Goal: Register for event/course: Sign up to attend an event or enroll in a course

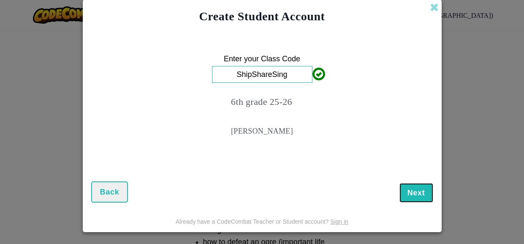
click at [417, 196] on span "Next" at bounding box center [417, 192] width 18 height 8
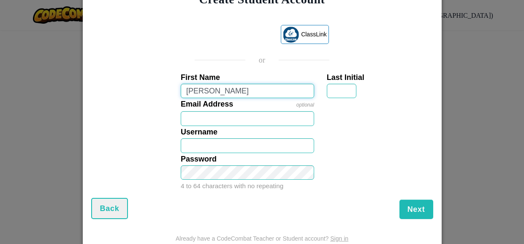
type input "Mason"
click at [344, 91] on input "Last Initial" at bounding box center [342, 91] width 30 height 15
type input "Mason"
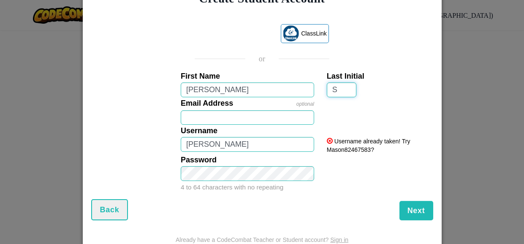
type input "S"
click at [255, 145] on input "Mason" at bounding box center [248, 144] width 134 height 15
type input "M"
click at [362, 118] on div "Email Address optional" at bounding box center [262, 111] width 351 height 28
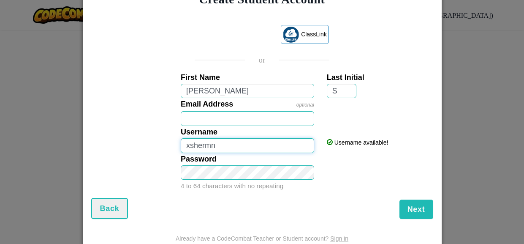
click at [282, 147] on input "xshermn" at bounding box center [248, 145] width 134 height 15
type input "xshermn15"
click at [389, 157] on div "Password 4 to 64 characters with no repeating" at bounding box center [262, 172] width 351 height 39
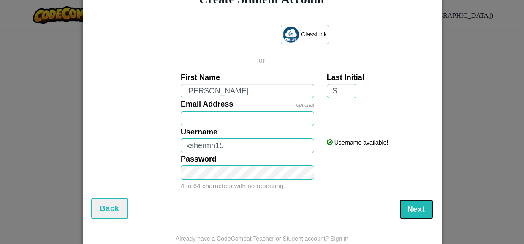
click at [427, 210] on button "Next" at bounding box center [417, 208] width 34 height 19
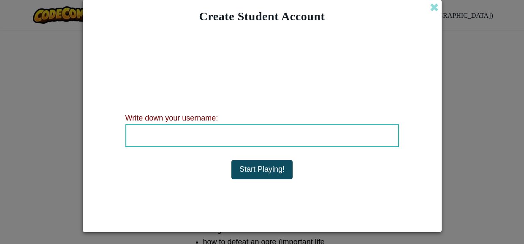
click at [337, 138] on h4 "Username : xshermn15" at bounding box center [262, 135] width 255 height 13
click at [292, 136] on b "Username : xshermn15" at bounding box center [262, 135] width 98 height 8
click at [262, 137] on b "Username : xshermn15" at bounding box center [262, 135] width 98 height 8
click at [261, 135] on b "Username : xshermn15" at bounding box center [262, 135] width 98 height 8
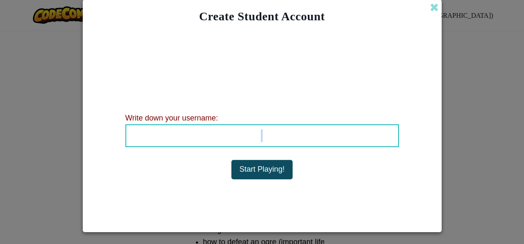
click at [261, 135] on b "Username : xshermn15" at bounding box center [262, 135] width 98 height 8
click at [264, 136] on b "Username : xshermn15" at bounding box center [262, 135] width 98 height 8
click at [263, 139] on b "Username : xshermn15" at bounding box center [262, 135] width 98 height 8
drag, startPoint x: 261, startPoint y: 137, endPoint x: 190, endPoint y: 137, distance: 71.0
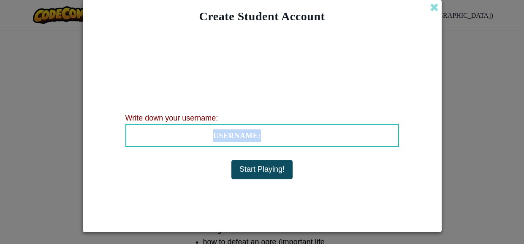
click at [190, 137] on h4 "Username : xshermn15" at bounding box center [262, 135] width 255 height 13
click at [184, 172] on div "Account Created! Write down your information so that you don't forget it. Your …" at bounding box center [263, 117] width 274 height 169
drag, startPoint x: 147, startPoint y: 131, endPoint x: 322, endPoint y: 133, distance: 175.0
click at [322, 133] on h4 "Username : xshermn15" at bounding box center [262, 135] width 255 height 13
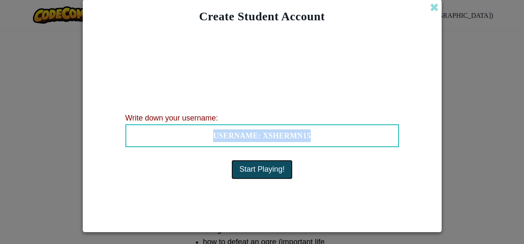
click at [267, 175] on button "Start Playing!" at bounding box center [262, 169] width 61 height 19
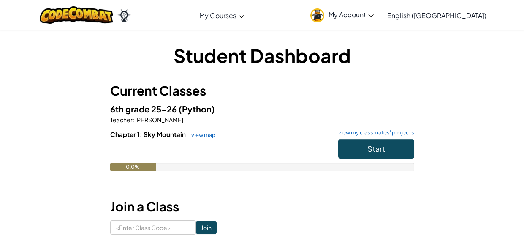
click at [378, 16] on link "My Account" at bounding box center [342, 15] width 72 height 27
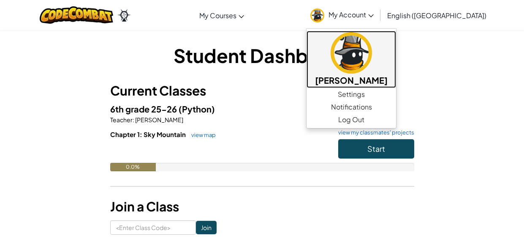
click at [372, 49] on img at bounding box center [351, 52] width 41 height 41
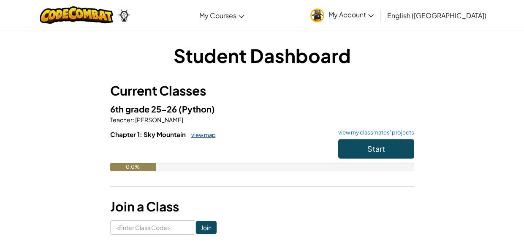
click at [200, 133] on link "view map" at bounding box center [201, 134] width 29 height 7
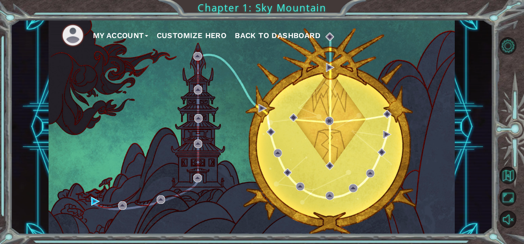
click at [182, 33] on button "Customize Hero" at bounding box center [192, 35] width 70 height 13
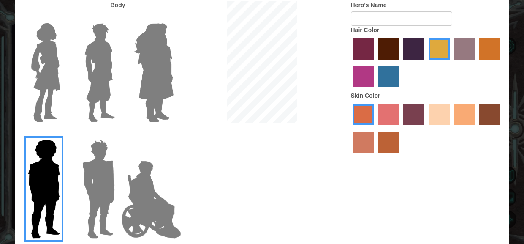
click at [102, 46] on img at bounding box center [100, 73] width 38 height 106
click at [118, 18] on input "Hero Lars" at bounding box center [118, 18] width 0 height 0
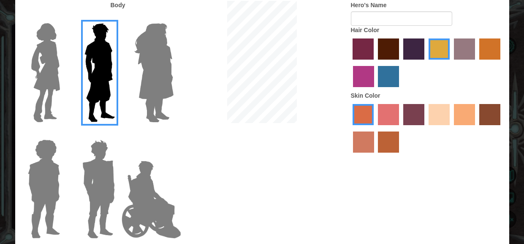
click at [93, 154] on img at bounding box center [98, 189] width 39 height 106
click at [118, 134] on input "Hero Garnet" at bounding box center [118, 134] width 0 height 0
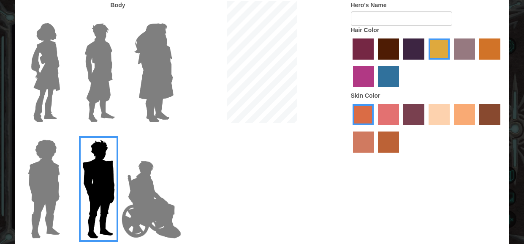
click at [147, 188] on img at bounding box center [151, 199] width 66 height 85
click at [173, 134] on input "Hero Jamie" at bounding box center [173, 134] width 0 height 0
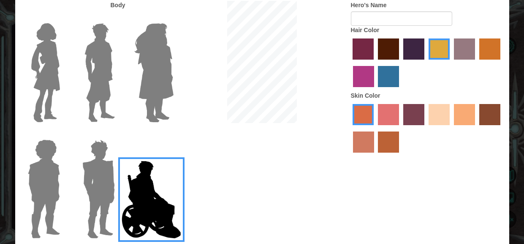
click at [164, 93] on img at bounding box center [154, 73] width 46 height 106
click at [173, 18] on input "Hero Amethyst" at bounding box center [173, 18] width 0 height 0
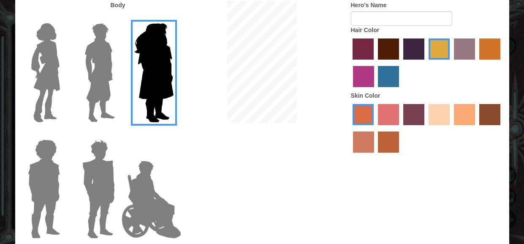
click at [41, 65] on img at bounding box center [45, 73] width 35 height 106
click at [63, 18] on input "Hero Connie" at bounding box center [63, 18] width 0 height 0
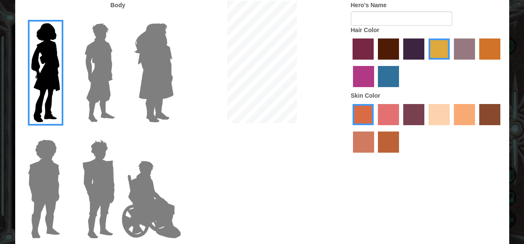
click at [390, 51] on label "maroon hair color" at bounding box center [388, 48] width 21 height 21
click at [375, 63] on input "maroon hair color" at bounding box center [375, 63] width 0 height 0
click at [438, 119] on label "sandy beach skin color" at bounding box center [439, 114] width 21 height 21
click at [426, 128] on input "sandy beach skin color" at bounding box center [426, 128] width 0 height 0
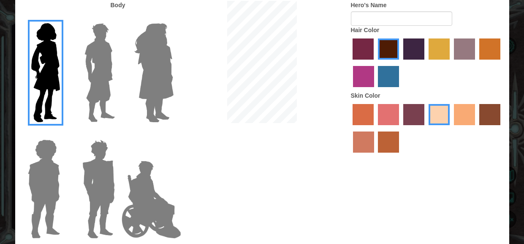
click at [104, 57] on img at bounding box center [100, 73] width 38 height 106
click at [118, 18] on input "Hero Lars" at bounding box center [118, 18] width 0 height 0
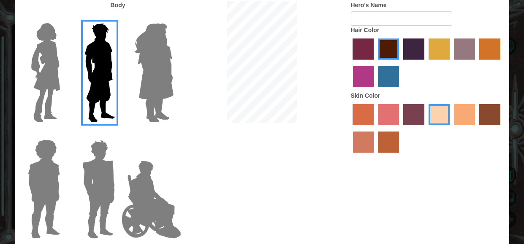
click at [471, 121] on label "tacao skin color" at bounding box center [464, 114] width 21 height 21
click at [451, 128] on input "tacao skin color" at bounding box center [451, 128] width 0 height 0
click at [441, 114] on label "sandy beach skin color" at bounding box center [439, 114] width 21 height 21
click at [426, 128] on input "sandy beach skin color" at bounding box center [426, 128] width 0 height 0
click at [461, 117] on label "tacao skin color" at bounding box center [464, 114] width 21 height 21
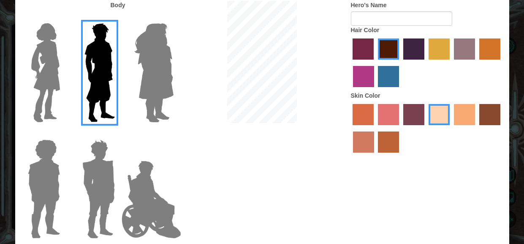
click at [451, 128] on input "tacao skin color" at bounding box center [451, 128] width 0 height 0
click at [434, 113] on label "sandy beach skin color" at bounding box center [439, 114] width 21 height 21
click at [426, 128] on input "sandy beach skin color" at bounding box center [426, 128] width 0 height 0
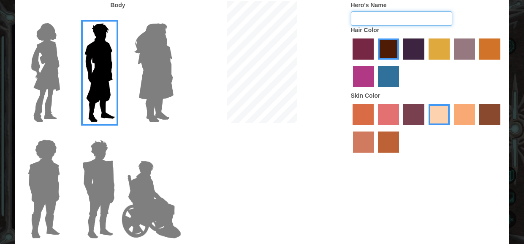
click at [389, 17] on input "Hero's Name" at bounding box center [401, 18] width 101 height 14
type input "M"
type input "mace"
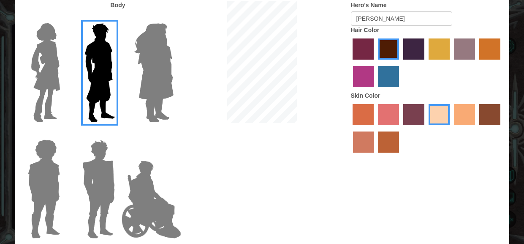
click at [517, 80] on div "Customize Your Hero Body Hero's Name mace Hair Color Skin Color Cancel Done" at bounding box center [262, 122] width 524 height 244
click at [117, 28] on img at bounding box center [100, 73] width 38 height 106
click at [118, 18] on input "Hero Lars" at bounding box center [118, 18] width 0 height 0
click at [54, 43] on img at bounding box center [45, 73] width 35 height 106
click at [63, 18] on input "Hero Connie" at bounding box center [63, 18] width 0 height 0
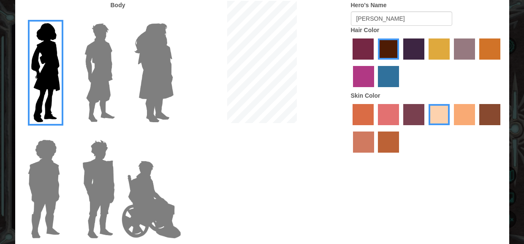
click at [173, 54] on img at bounding box center [154, 73] width 46 height 106
click at [173, 18] on input "Hero Amethyst" at bounding box center [173, 18] width 0 height 0
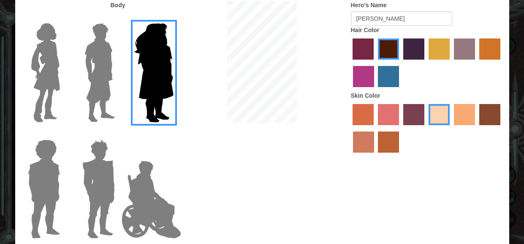
click at [37, 187] on img at bounding box center [44, 189] width 39 height 106
click at [63, 134] on input "Hero Steven" at bounding box center [63, 134] width 0 height 0
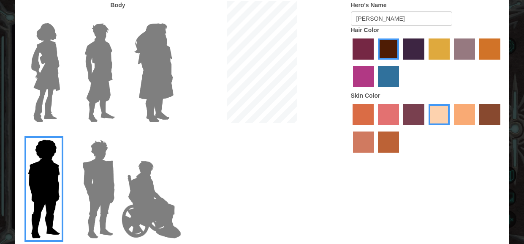
click at [104, 183] on img at bounding box center [98, 189] width 39 height 106
click at [118, 134] on input "Hero Garnet" at bounding box center [118, 134] width 0 height 0
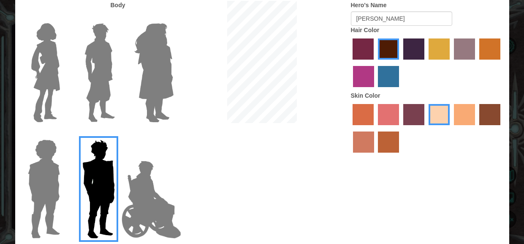
click at [135, 191] on img at bounding box center [151, 199] width 66 height 85
click at [173, 134] on input "Hero Jamie" at bounding box center [173, 134] width 0 height 0
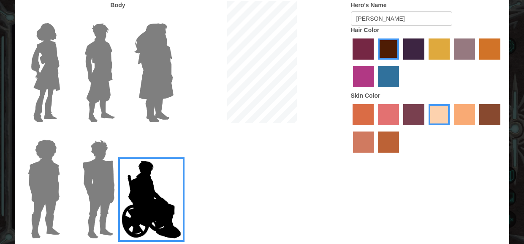
click at [98, 113] on img at bounding box center [100, 73] width 38 height 106
click at [118, 18] on input "Hero Lars" at bounding box center [118, 18] width 0 height 0
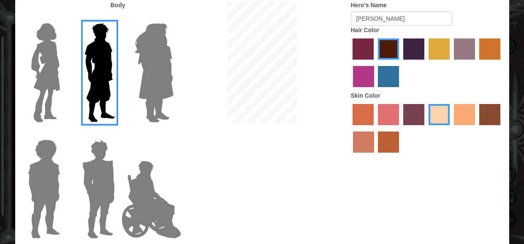
click at [206, 22] on div at bounding box center [262, 63] width 165 height 124
click at [218, 22] on div at bounding box center [262, 63] width 165 height 124
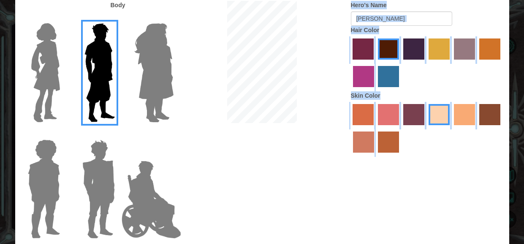
drag, startPoint x: 316, startPoint y: 17, endPoint x: 500, endPoint y: 170, distance: 239.4
click at [500, 170] on div "Body Hero's Name mace Hair Color Skin Color" at bounding box center [262, 122] width 494 height 243
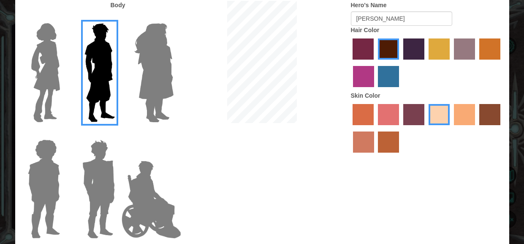
click at [1, 115] on div "Customize Your Hero Body Hero's Name mace Hair Color Skin Color Cancel Done" at bounding box center [262, 122] width 524 height 244
click at [2, 115] on div "Customize Your Hero Body Hero's Name mace Hair Color Skin Color Cancel Done" at bounding box center [262, 122] width 524 height 244
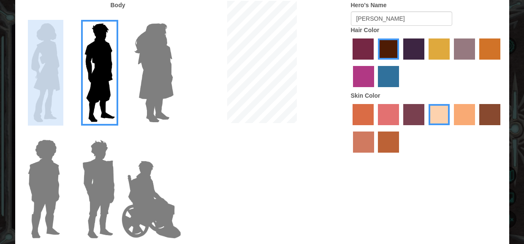
click at [2, 115] on div "Customize Your Hero Body Hero's Name mace Hair Color Skin Color Cancel Done" at bounding box center [262, 122] width 524 height 244
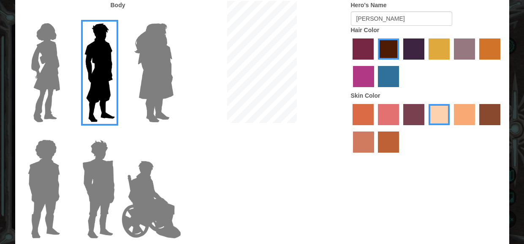
click at [0, 41] on div "Customize Your Hero Body Hero's Name mace Hair Color Skin Color Cancel Done" at bounding box center [262, 122] width 524 height 244
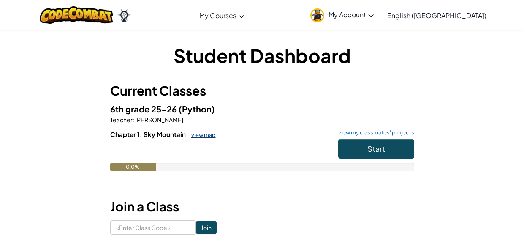
click at [196, 131] on link "view map" at bounding box center [201, 134] width 29 height 7
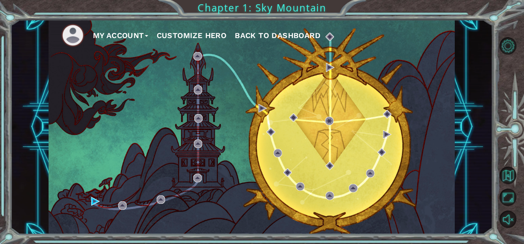
click at [259, 33] on span "Back to Dashboard" at bounding box center [278, 35] width 86 height 9
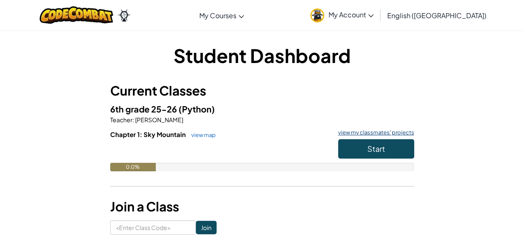
click at [375, 133] on link "view my classmates' projects" at bounding box center [374, 132] width 80 height 5
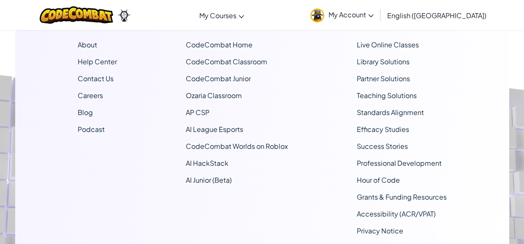
scroll to position [228, 0]
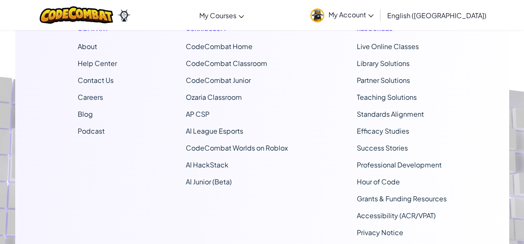
click at [54, 217] on div "Company About Help Center Contact Us Careers Blog Podcast Curriculum CodeCombat…" at bounding box center [262, 130] width 494 height 229
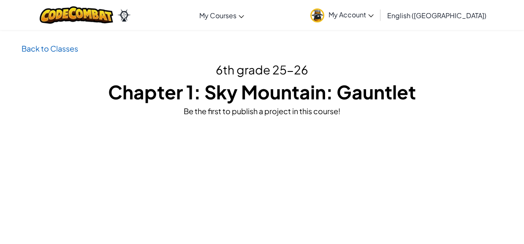
click at [43, 53] on p "Back to Classes" at bounding box center [263, 48] width 482 height 12
click at [40, 49] on link "Back to Classes" at bounding box center [50, 49] width 57 height 10
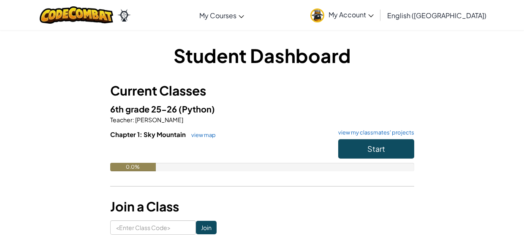
click at [374, 16] on span "My Account" at bounding box center [351, 14] width 45 height 9
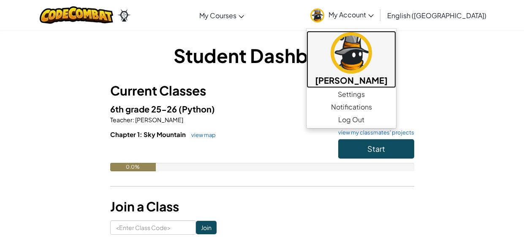
click at [372, 46] on img at bounding box center [351, 52] width 41 height 41
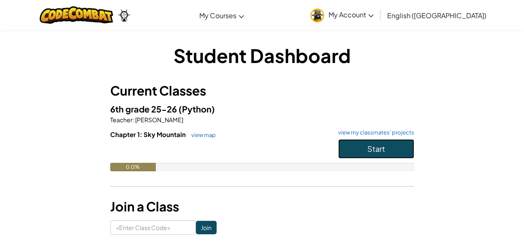
click at [381, 148] on span "Start" at bounding box center [377, 149] width 18 height 10
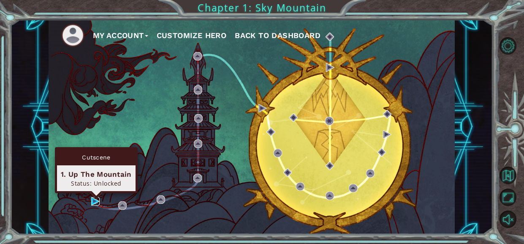
click at [93, 201] on img at bounding box center [95, 201] width 8 height 8
